Goal: Information Seeking & Learning: Check status

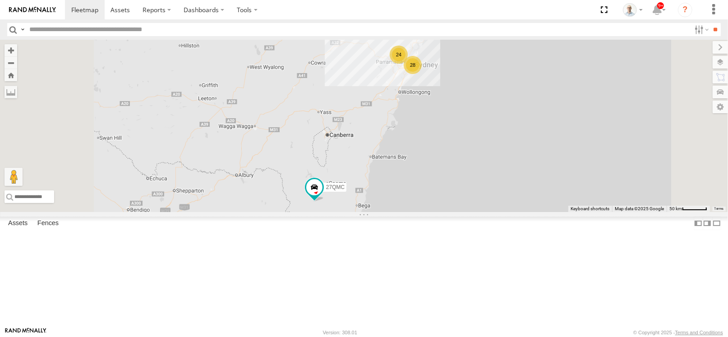
click at [422, 74] on div "28" at bounding box center [413, 65] width 18 height 18
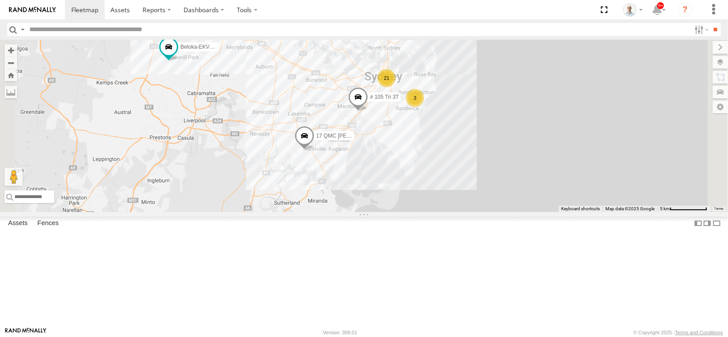
drag, startPoint x: 545, startPoint y: 190, endPoint x: 515, endPoint y: 144, distance: 55.0
click at [515, 144] on div "27QMC 21 14 3 2 Beloka-EKV93V 05QMC Jackson 3 Beloka-CHV61N 28 QMC Nathan # 105…" at bounding box center [364, 126] width 728 height 172
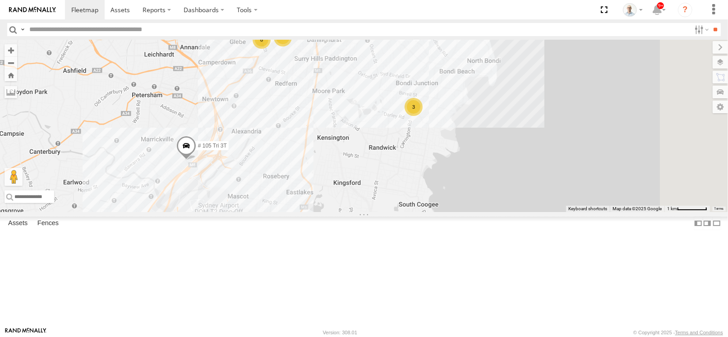
drag, startPoint x: 511, startPoint y: 157, endPoint x: 461, endPoint y: 140, distance: 52.1
click at [461, 140] on div "27QMC Beloka-EKV93V 05QMC Jackson Beloka-CHV61N 28 QMC Nathan # 105 Tri 3T 17 Q…" at bounding box center [364, 126] width 728 height 172
click at [422, 116] on div "3" at bounding box center [413, 107] width 18 height 18
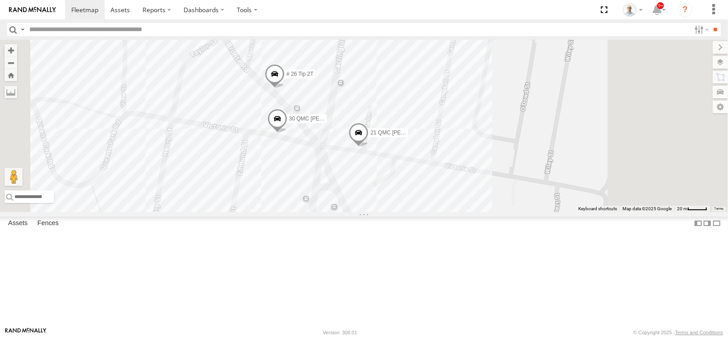
drag, startPoint x: 560, startPoint y: 120, endPoint x: 539, endPoint y: 117, distance: 20.9
click at [539, 117] on div "27QMC Beloka-EKV93V 05QMC Jackson Beloka-CHV61N 28 QMC Nathan # 105 Tri 3T 17 Q…" at bounding box center [364, 126] width 728 height 172
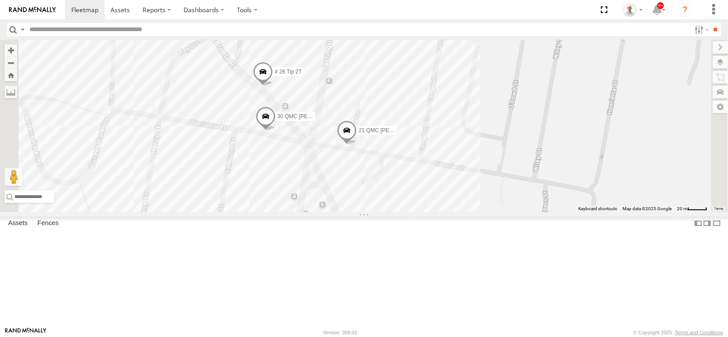
drag, startPoint x: 542, startPoint y: 118, endPoint x: 529, endPoint y: 115, distance: 12.8
click at [529, 115] on div "27QMC Beloka-EKV93V 05QMC Jackson Beloka-CHV61N 28 QMC Nathan # 105 Tri 3T 17 Q…" at bounding box center [364, 126] width 728 height 172
click at [527, 116] on div "27QMC Beloka-EKV93V 05QMC Jackson Beloka-CHV61N 28 QMC Nathan # 105 Tri 3T 17 Q…" at bounding box center [364, 126] width 728 height 172
click at [548, 110] on div "27QMC Beloka-EKV93V 05QMC Jackson Beloka-CHV61N 28 QMC Nathan # 105 Tri 3T 17 Q…" at bounding box center [364, 126] width 728 height 172
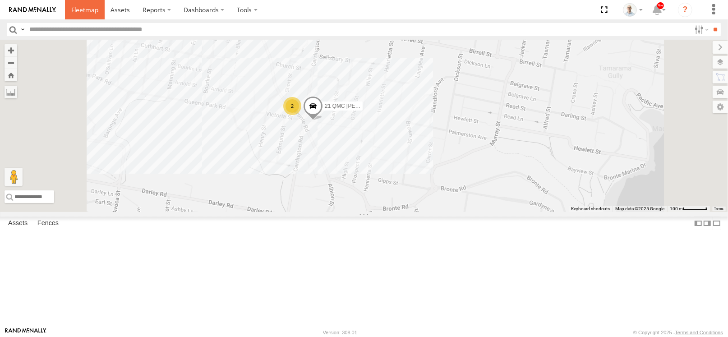
click at [90, 16] on link at bounding box center [85, 9] width 40 height 19
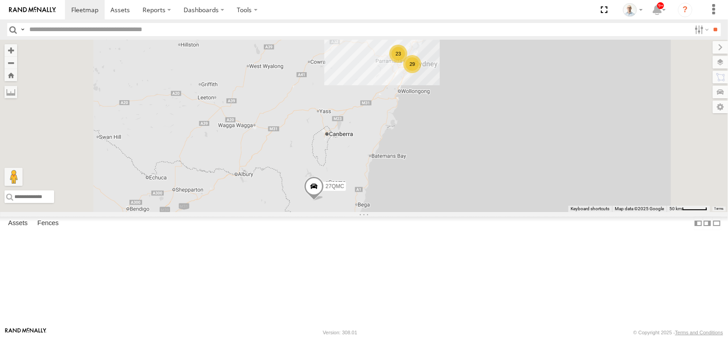
click at [407, 63] on div "23" at bounding box center [398, 54] width 18 height 18
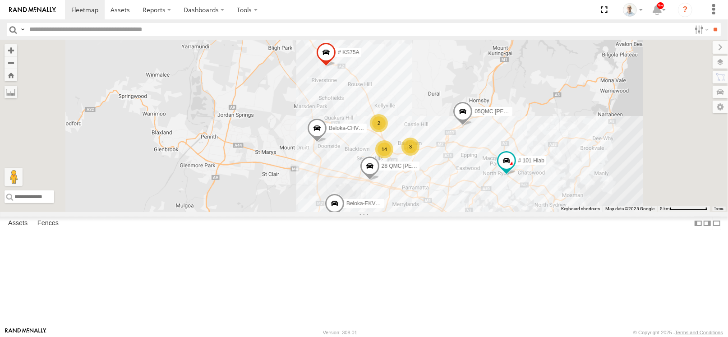
click at [419, 156] on div "3" at bounding box center [410, 147] width 18 height 18
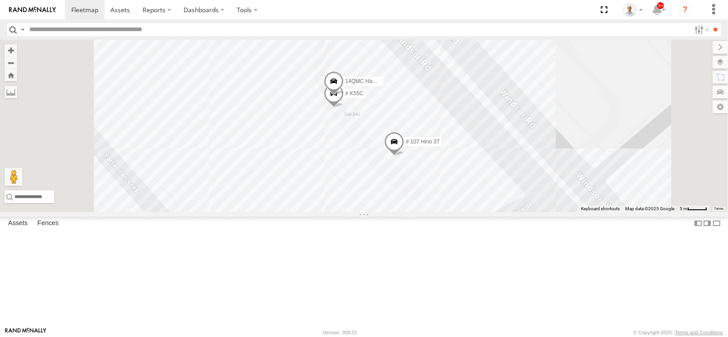
click at [344, 96] on span at bounding box center [334, 83] width 20 height 24
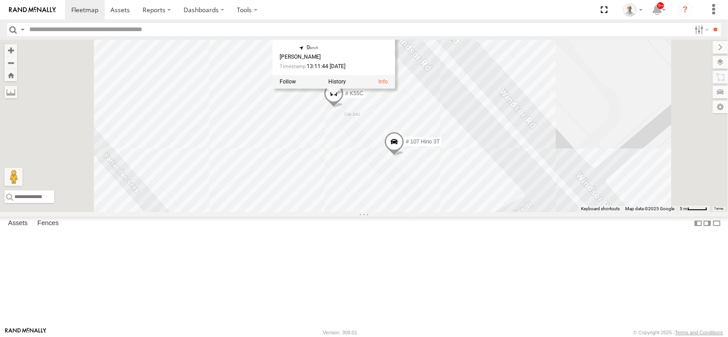
click at [621, 107] on div "27QMC # KS75A Beloka-EKV93V 05QMC [PERSON_NAME] Beloka-CHV61N QMC Mercedes 28 Q…" at bounding box center [364, 126] width 728 height 172
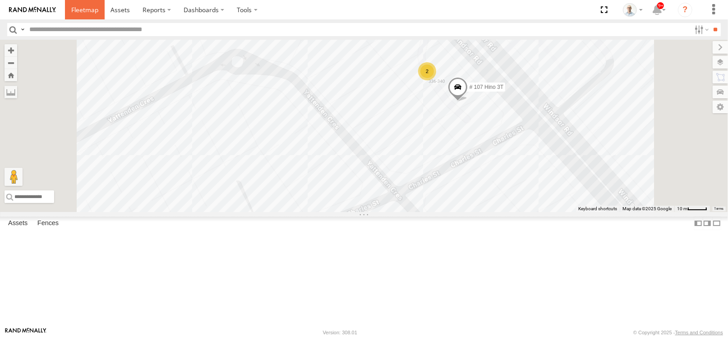
click at [78, 12] on span at bounding box center [84, 9] width 27 height 9
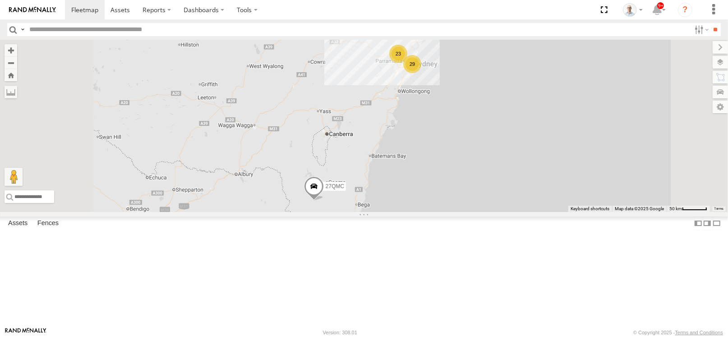
scroll to position [496, 0]
click at [119, 13] on span at bounding box center [120, 9] width 19 height 9
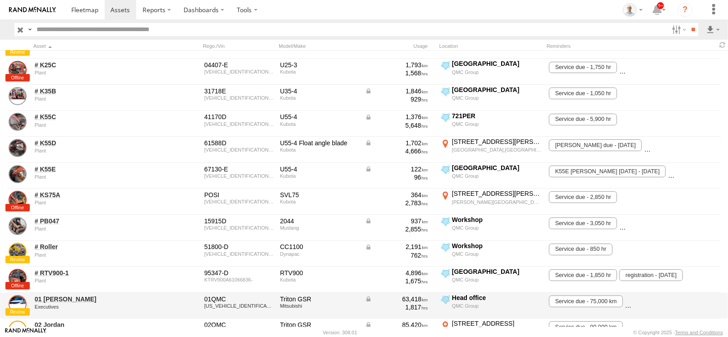
scroll to position [496, 0]
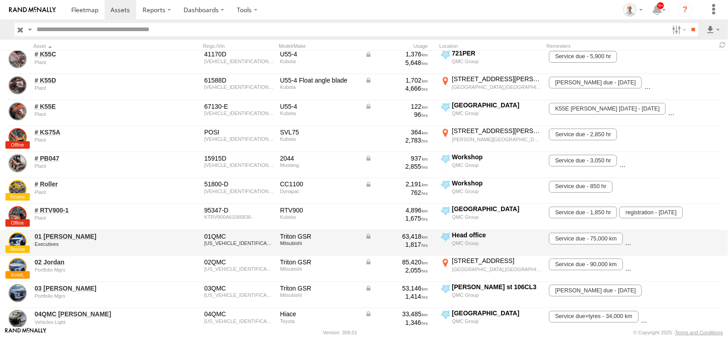
drag, startPoint x: 475, startPoint y: 237, endPoint x: 482, endPoint y: 240, distance: 8.1
click at [478, 238] on div "Head office" at bounding box center [497, 235] width 90 height 8
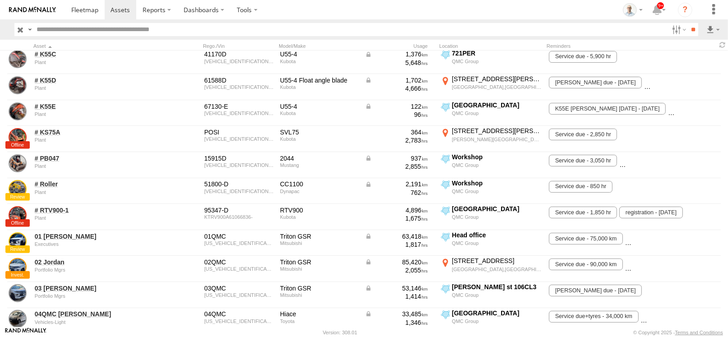
click at [466, 232] on div "Head office" at bounding box center [497, 235] width 90 height 8
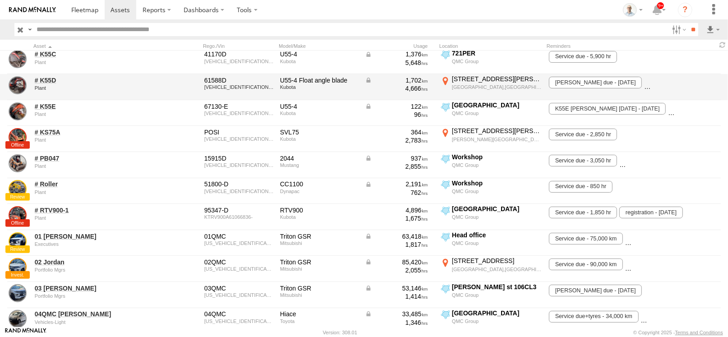
click at [0, 0] on label "×" at bounding box center [0, 0] width 0 height 0
